Goal: Task Accomplishment & Management: Complete application form

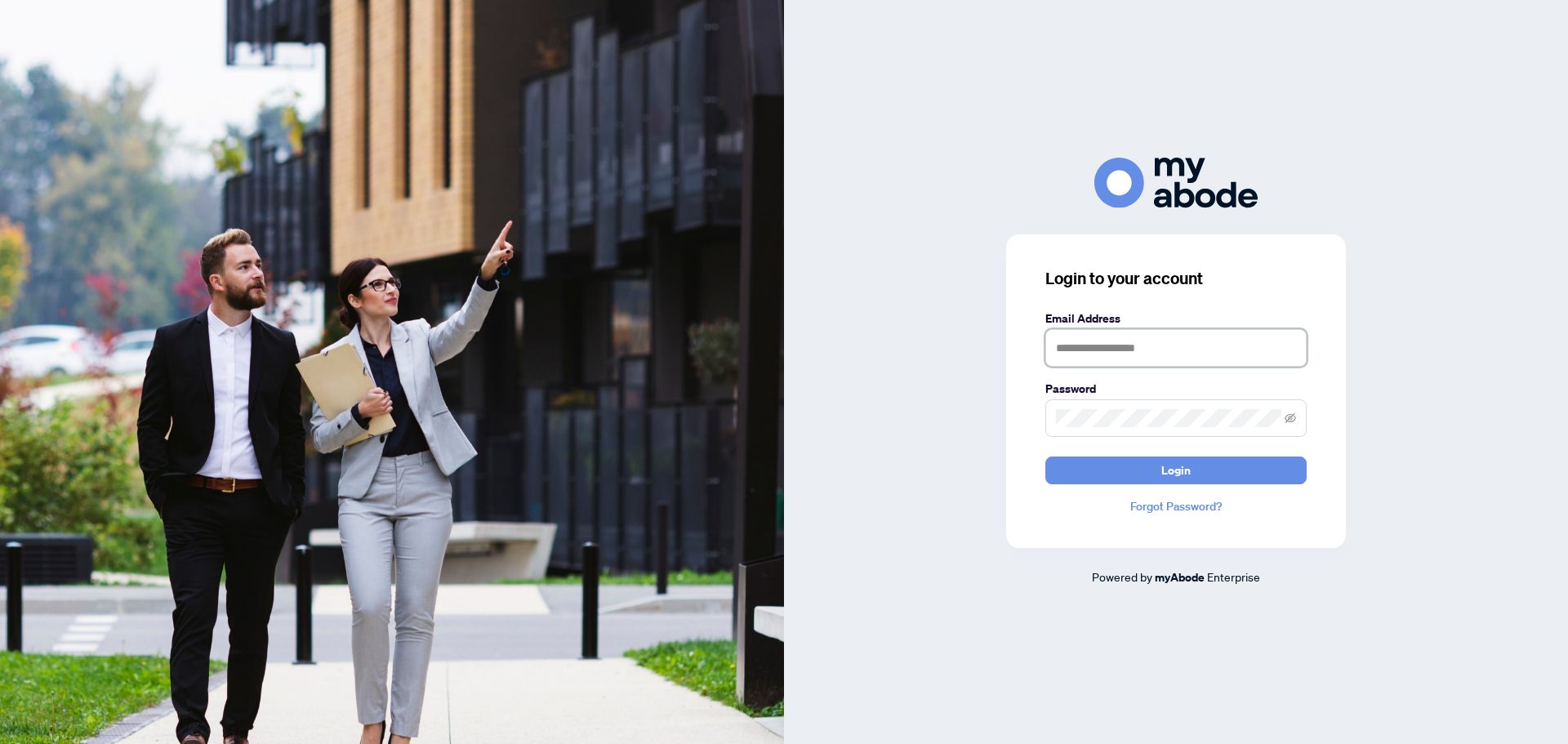
click at [1165, 342] on input "text" at bounding box center [1176, 347] width 261 height 38
type input "**********"
click at [1172, 470] on span "Login" at bounding box center [1175, 470] width 29 height 26
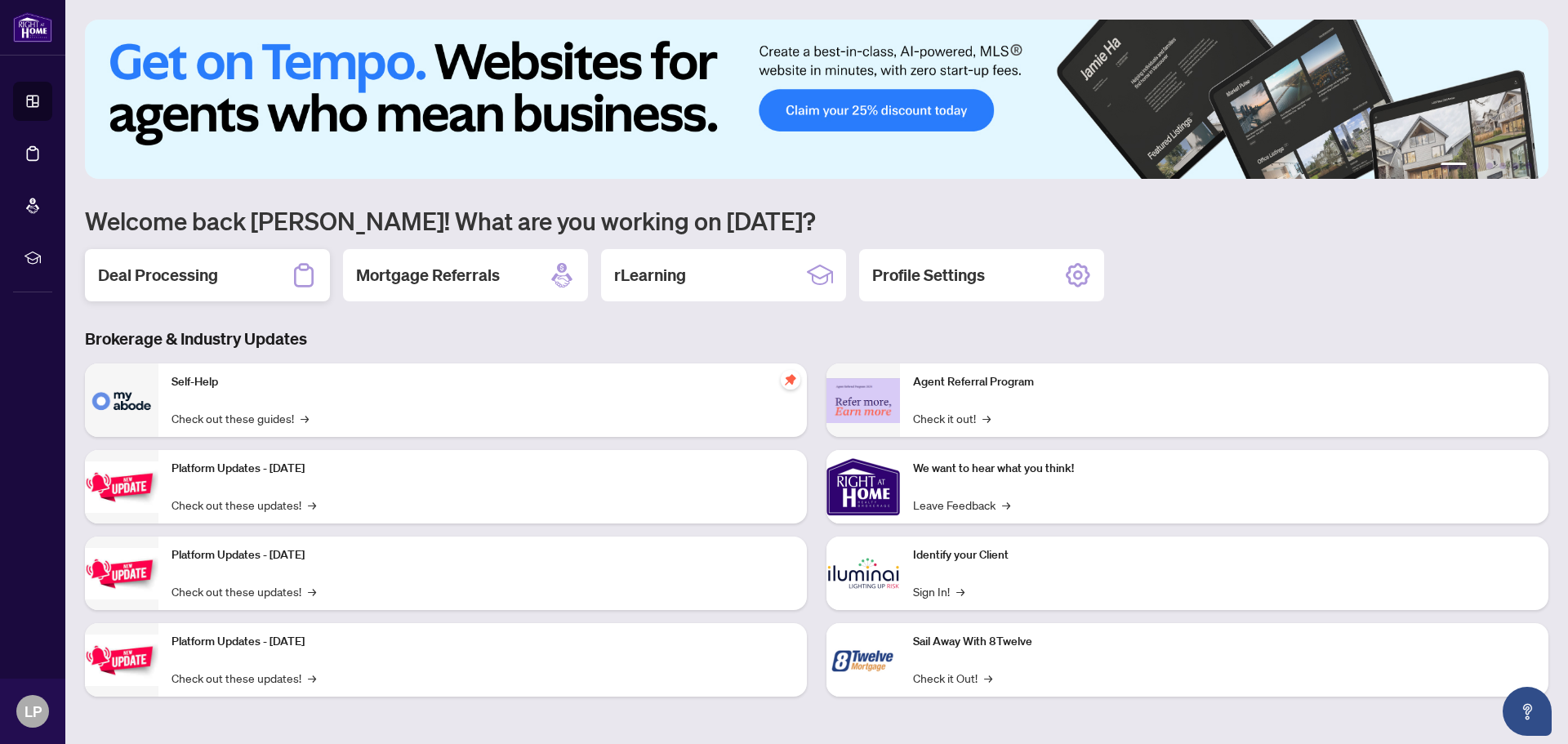
click at [192, 274] on h2 "Deal Processing" at bounding box center [157, 275] width 120 height 23
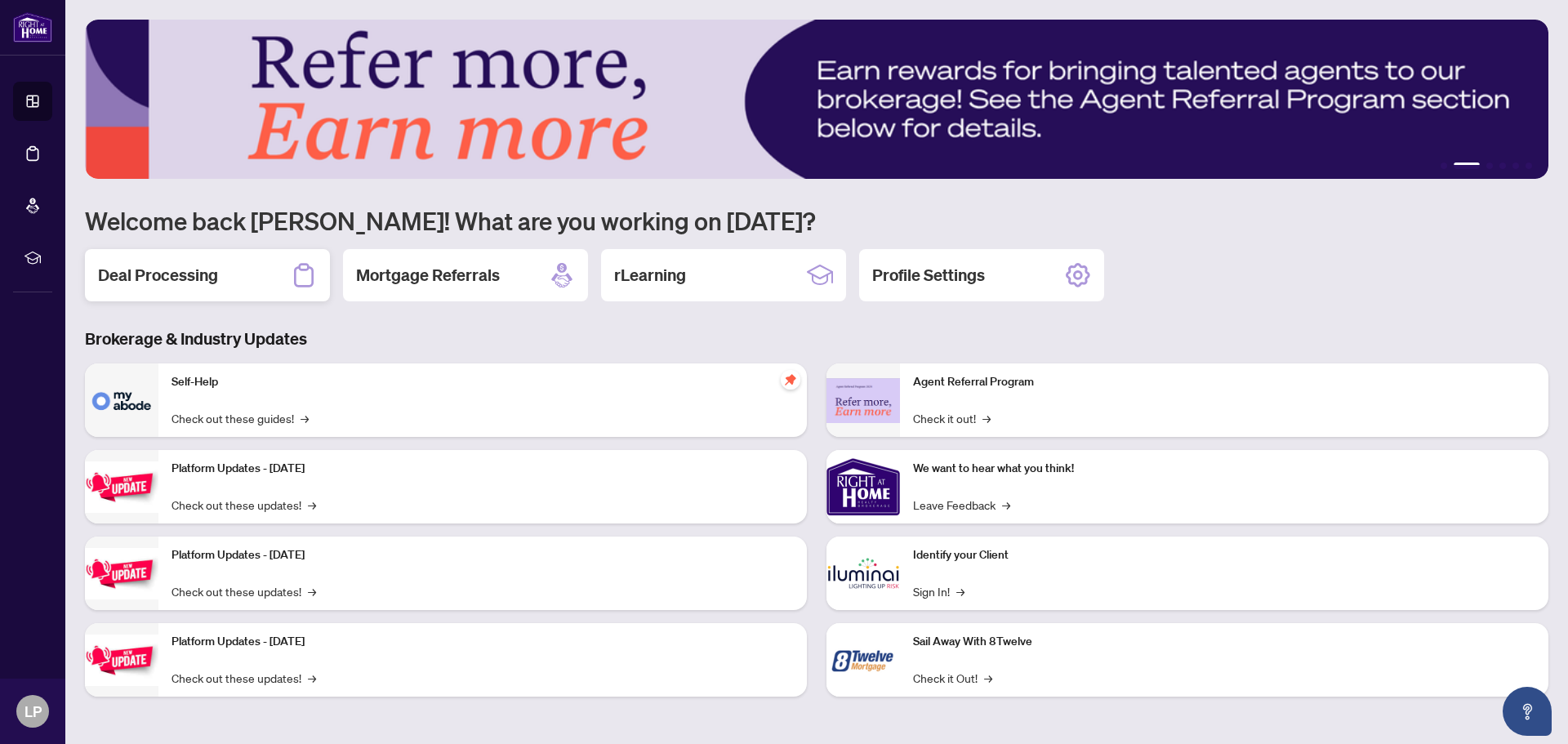
click at [195, 274] on h2 "Deal Processing" at bounding box center [157, 275] width 120 height 23
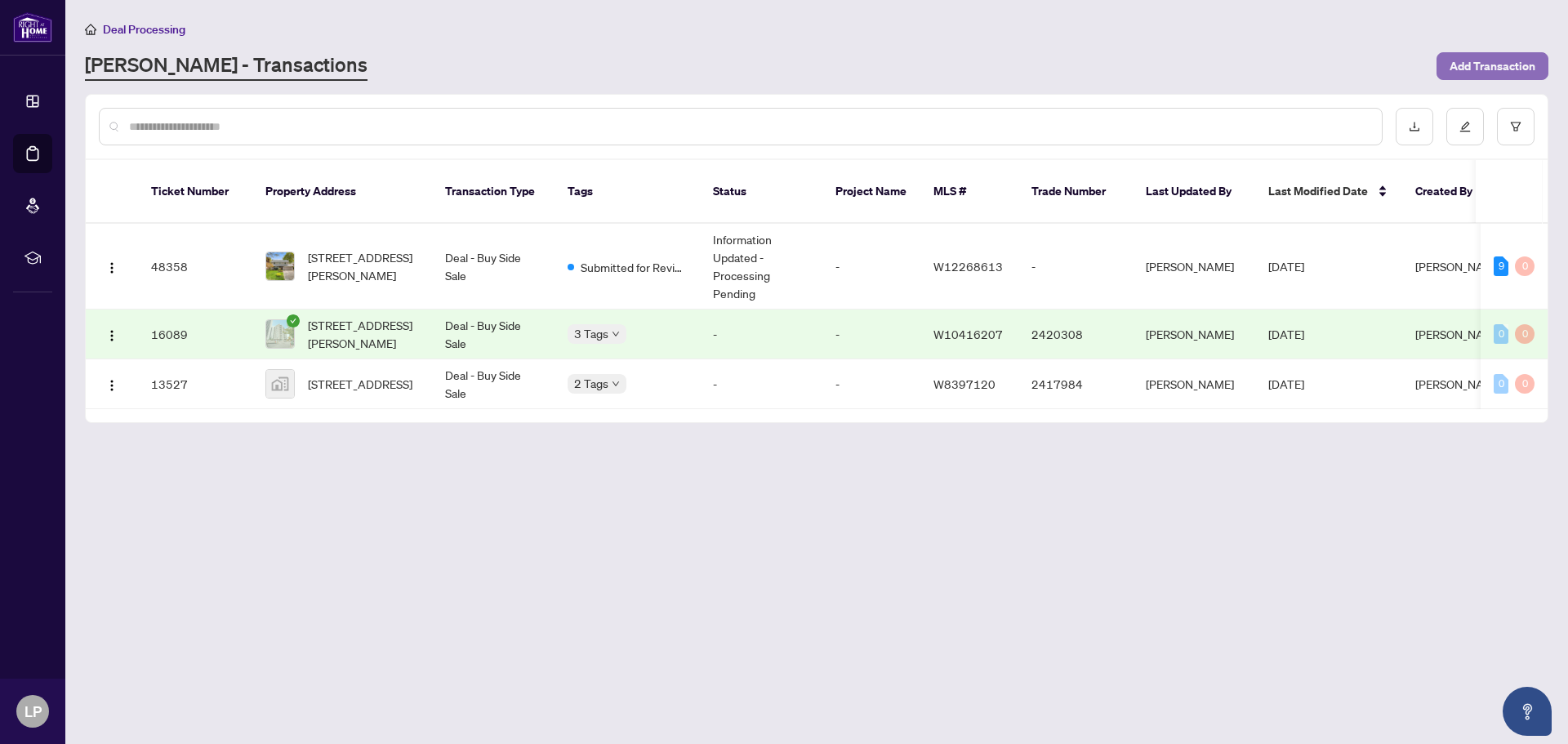
click at [1491, 64] on span "Add Transaction" at bounding box center [1492, 66] width 86 height 26
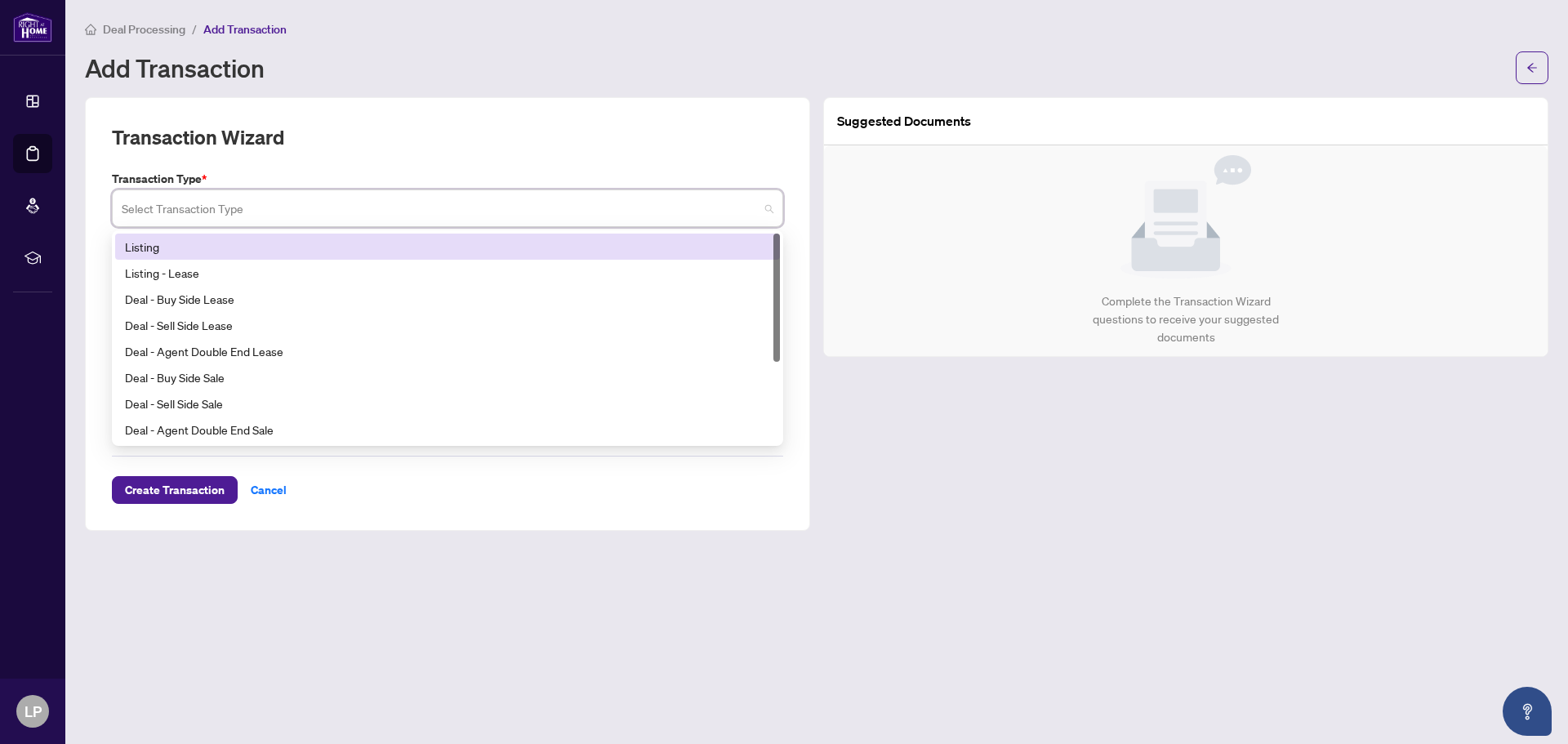
click at [267, 209] on input "search" at bounding box center [440, 210] width 637 height 36
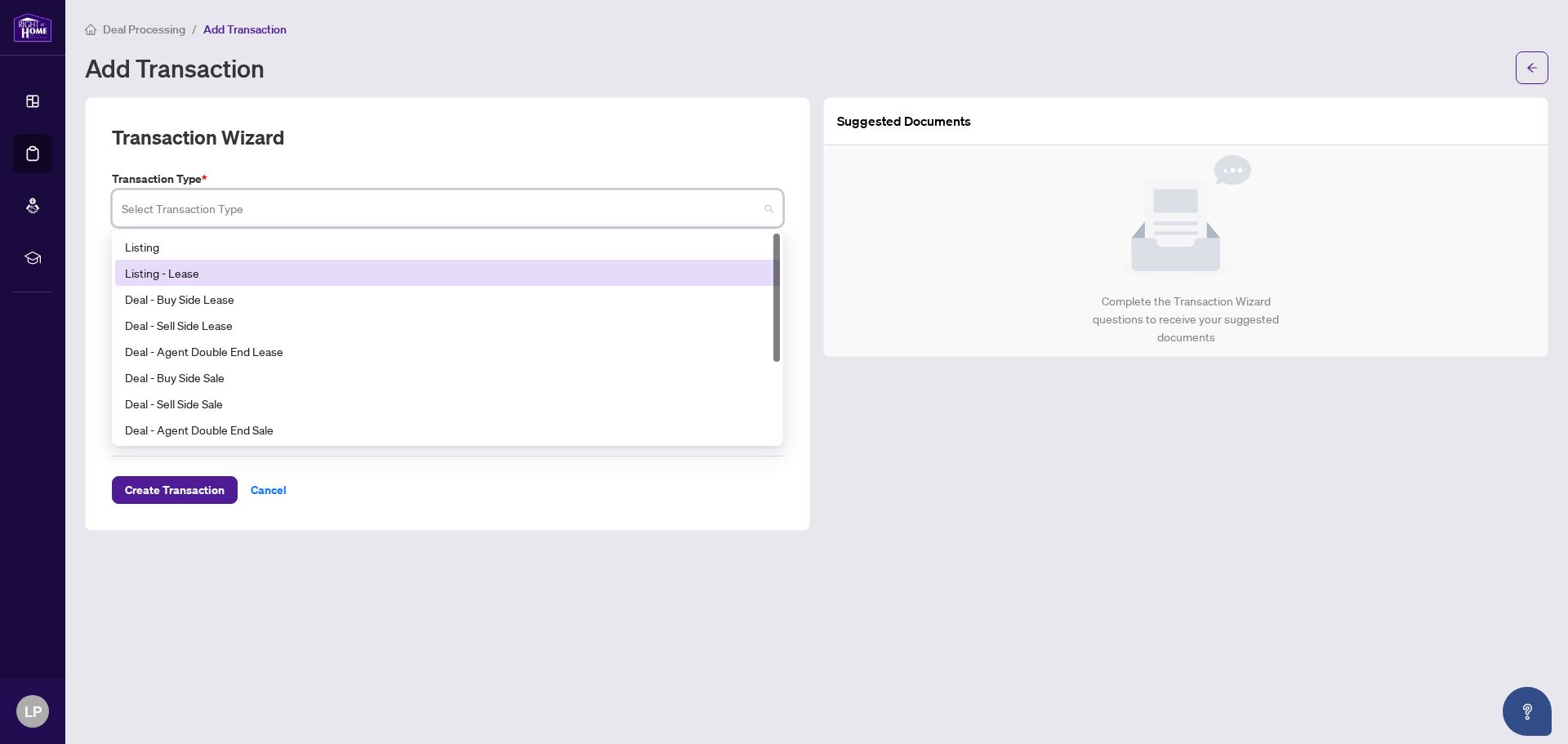
click at [217, 274] on div "Listing - Lease" at bounding box center [448, 273] width 645 height 18
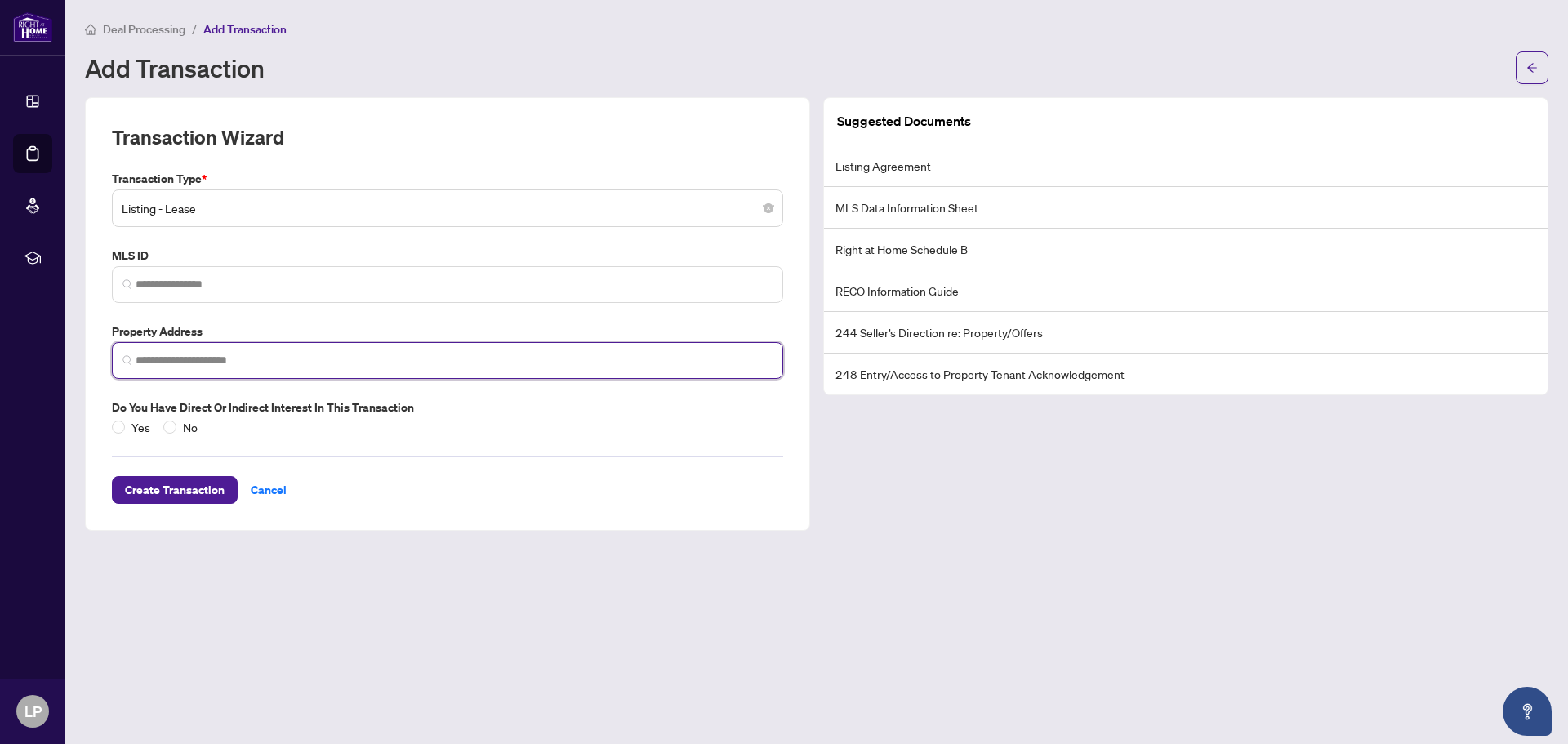
click at [269, 365] on input "search" at bounding box center [454, 361] width 637 height 18
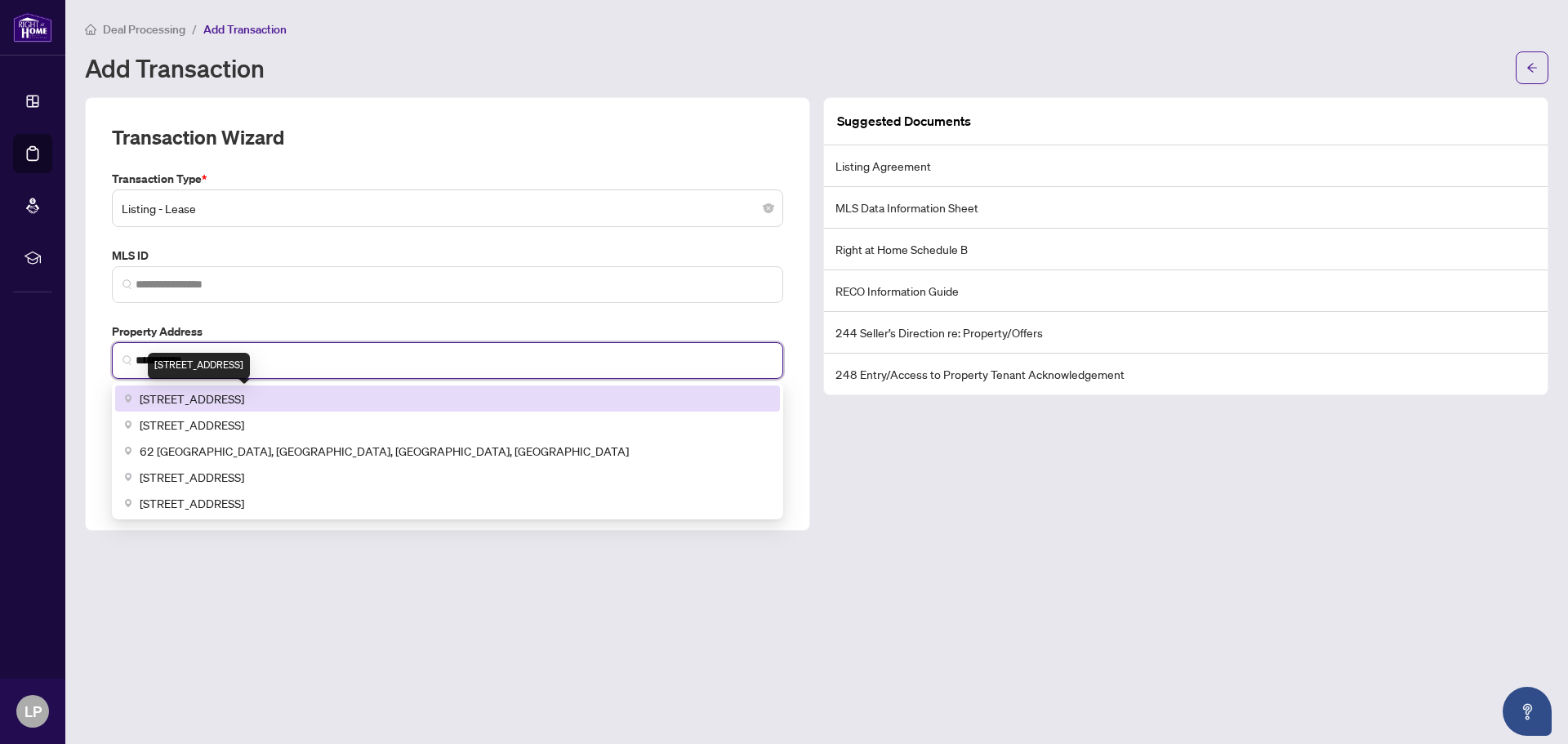
click at [244, 395] on span "[STREET_ADDRESS]" at bounding box center [192, 398] width 105 height 18
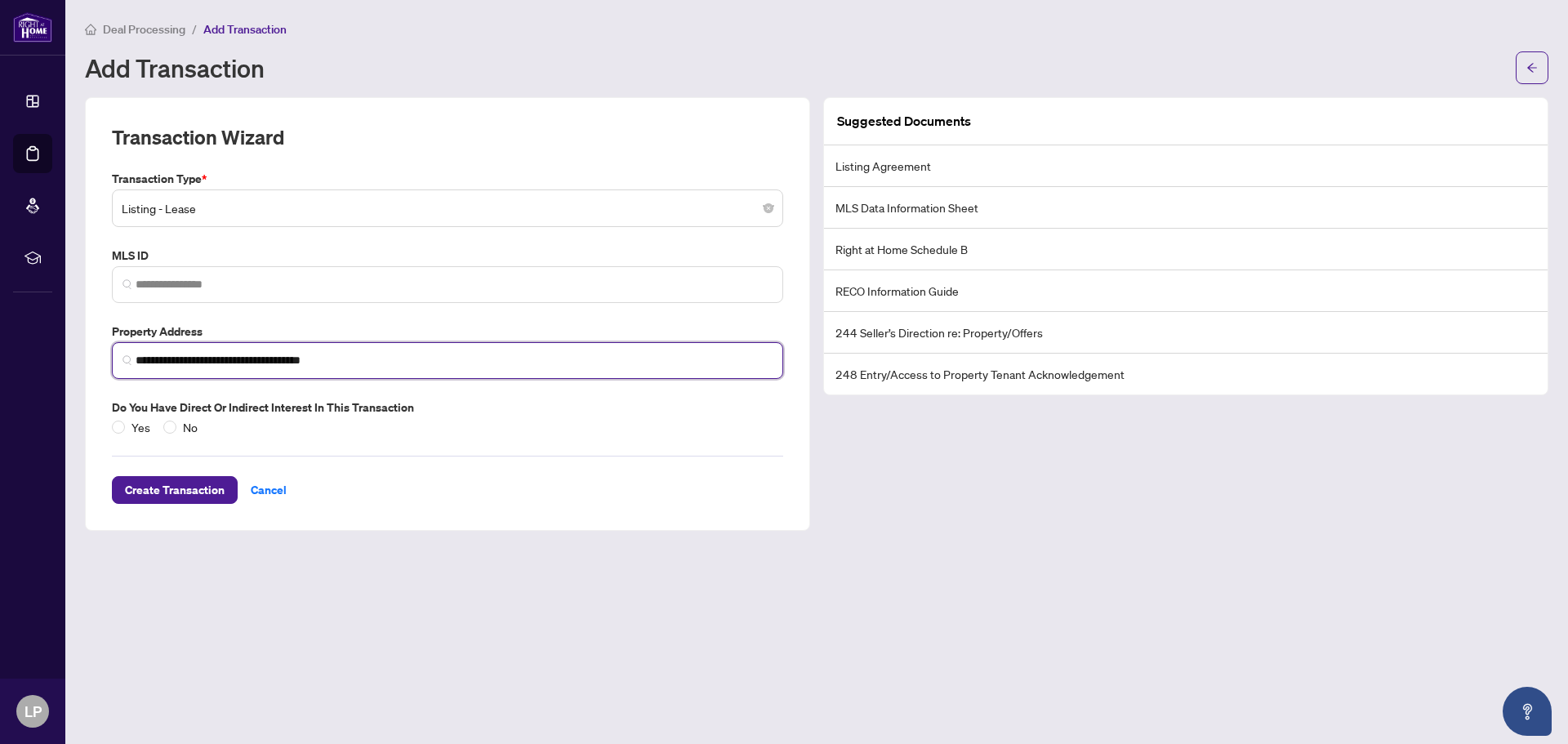
type input "**********"
